Goal: Check status: Check status

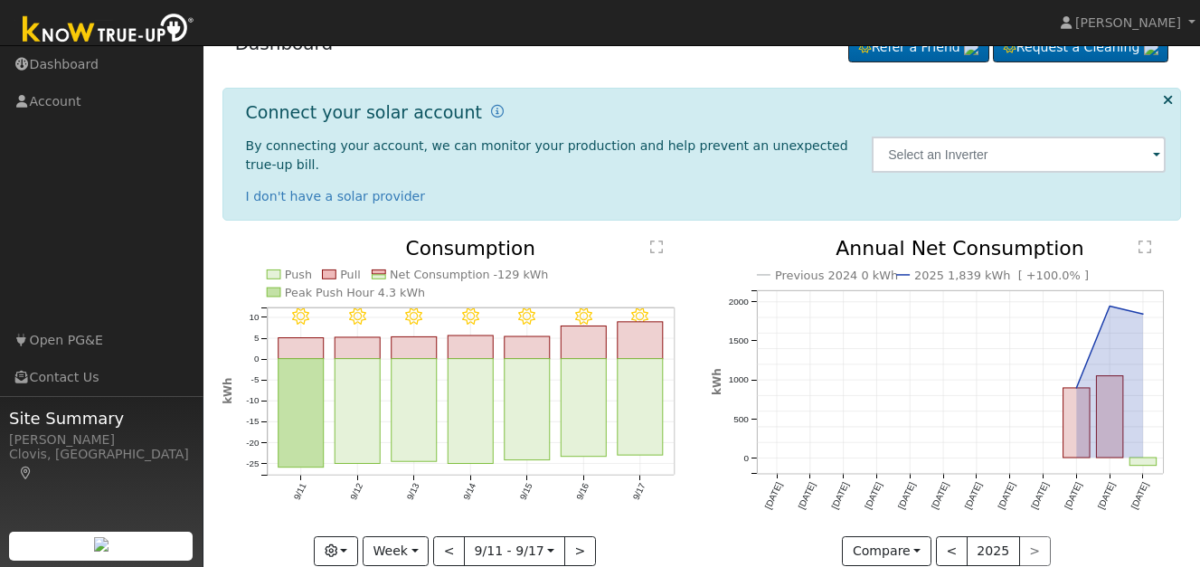
scroll to position [50, 0]
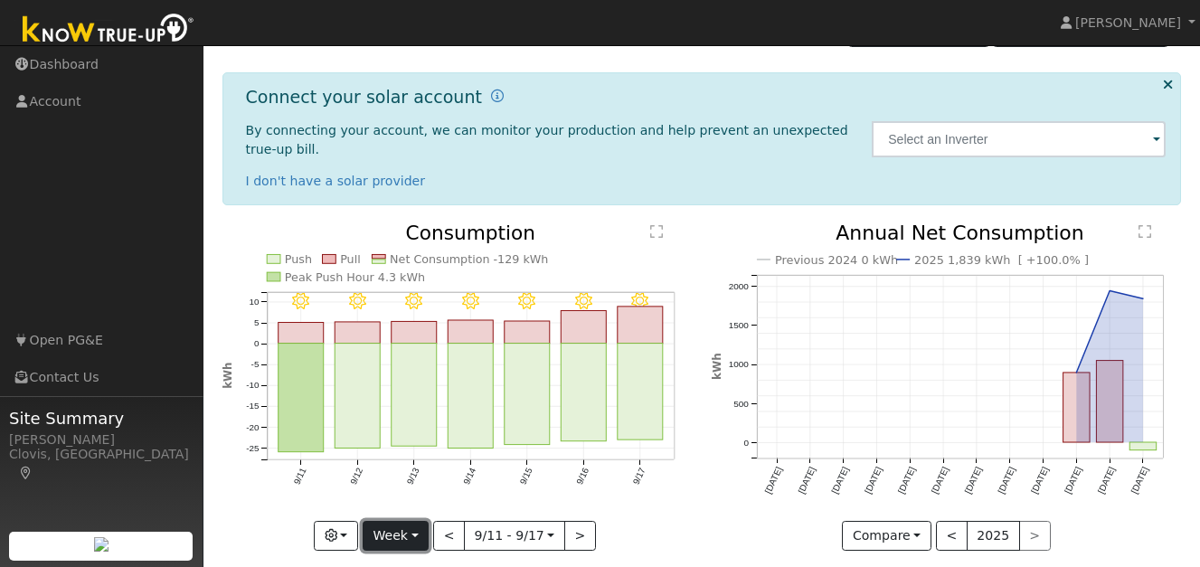
click at [413, 521] on button "Week" at bounding box center [396, 536] width 66 height 31
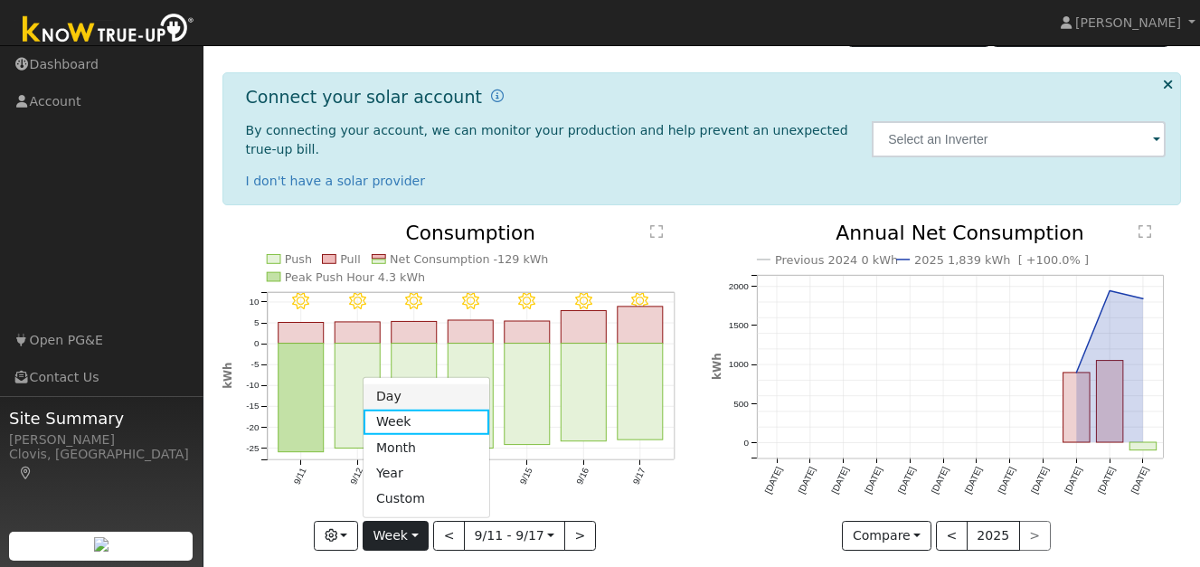
click at [418, 384] on link "Day" at bounding box center [427, 396] width 126 height 25
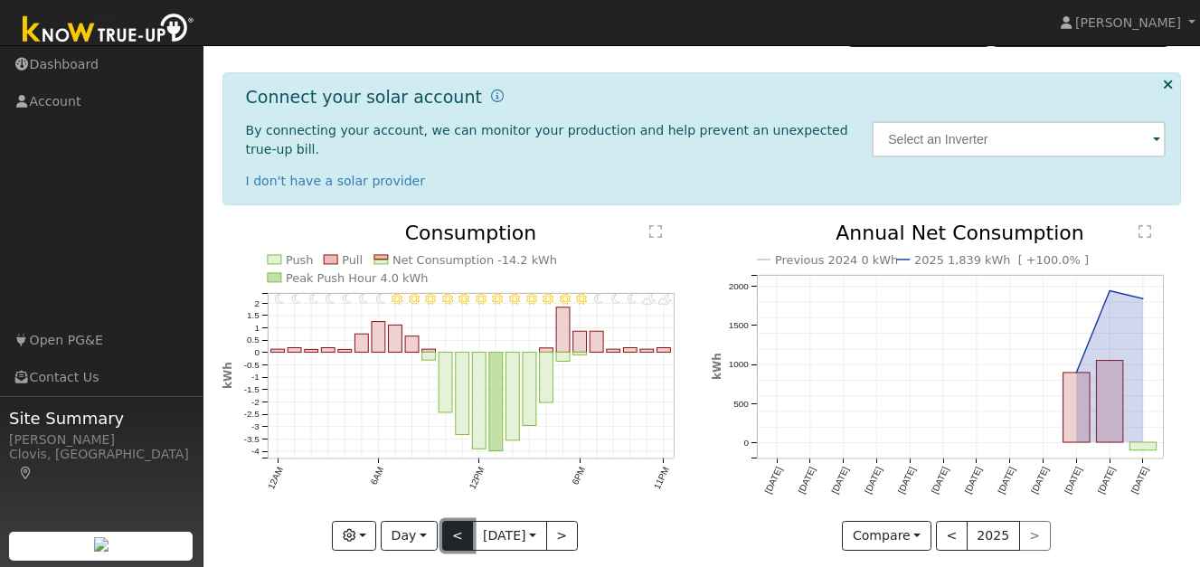
click at [454, 523] on button "<" at bounding box center [458, 536] width 32 height 31
click at [456, 525] on button "<" at bounding box center [458, 536] width 32 height 31
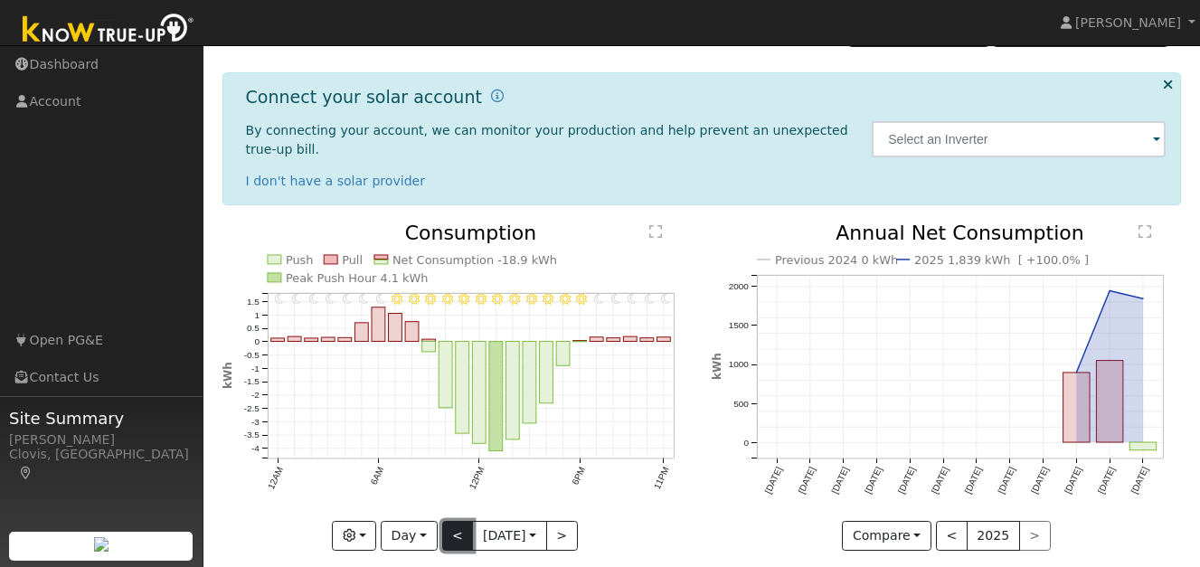
click at [451, 521] on button "<" at bounding box center [458, 536] width 32 height 31
click at [452, 521] on button "<" at bounding box center [458, 536] width 32 height 31
click at [453, 521] on button "<" at bounding box center [458, 536] width 32 height 31
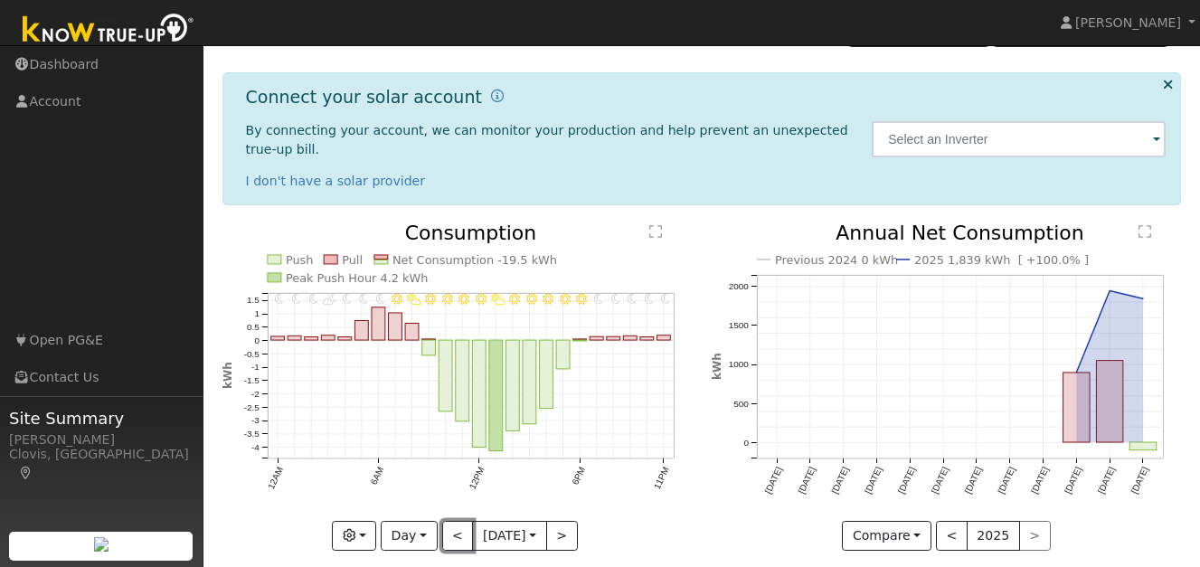
click at [454, 521] on button "<" at bounding box center [458, 536] width 32 height 31
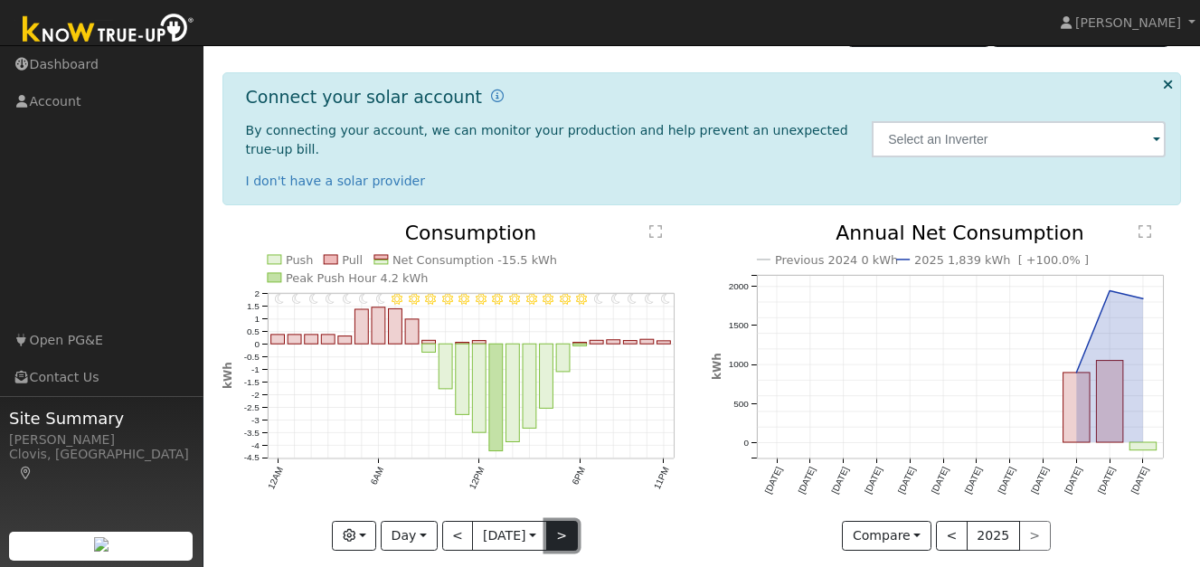
click at [564, 521] on button ">" at bounding box center [562, 536] width 32 height 31
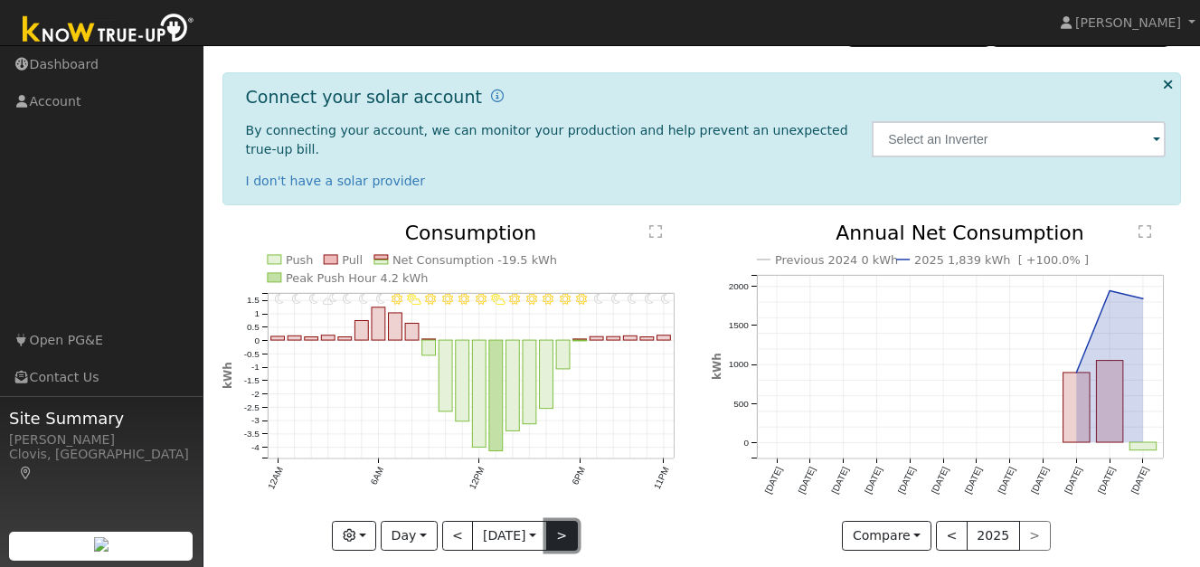
click at [568, 521] on button ">" at bounding box center [562, 536] width 32 height 31
click at [569, 521] on button ">" at bounding box center [562, 536] width 32 height 31
click at [571, 521] on button ">" at bounding box center [562, 536] width 32 height 31
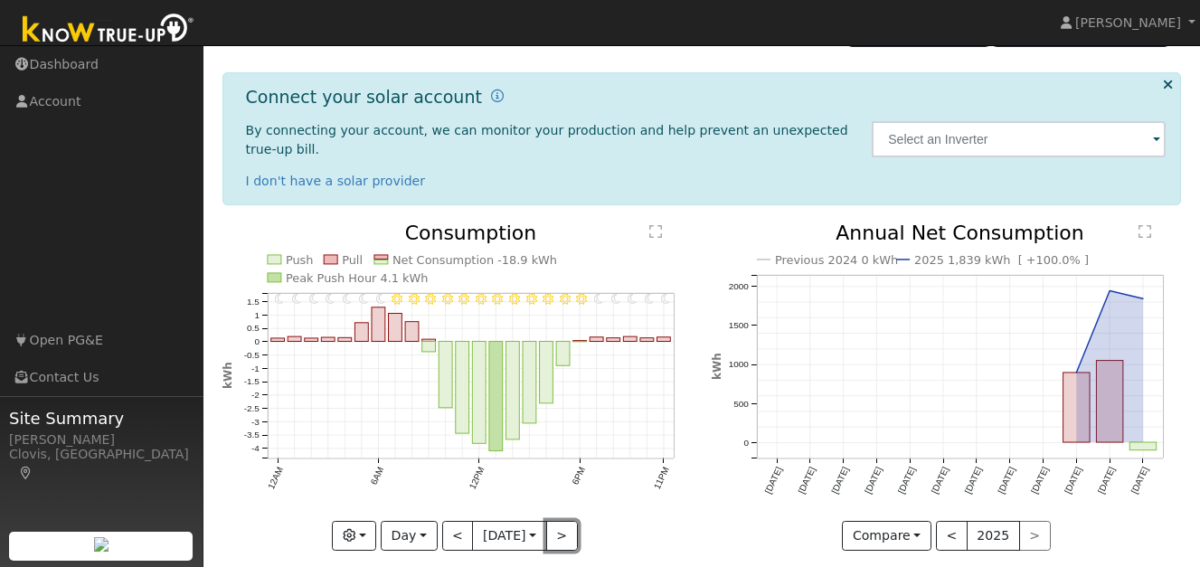
click at [571, 521] on button ">" at bounding box center [562, 536] width 32 height 31
type input "[DATE]"
